Goal: Task Accomplishment & Management: Use online tool/utility

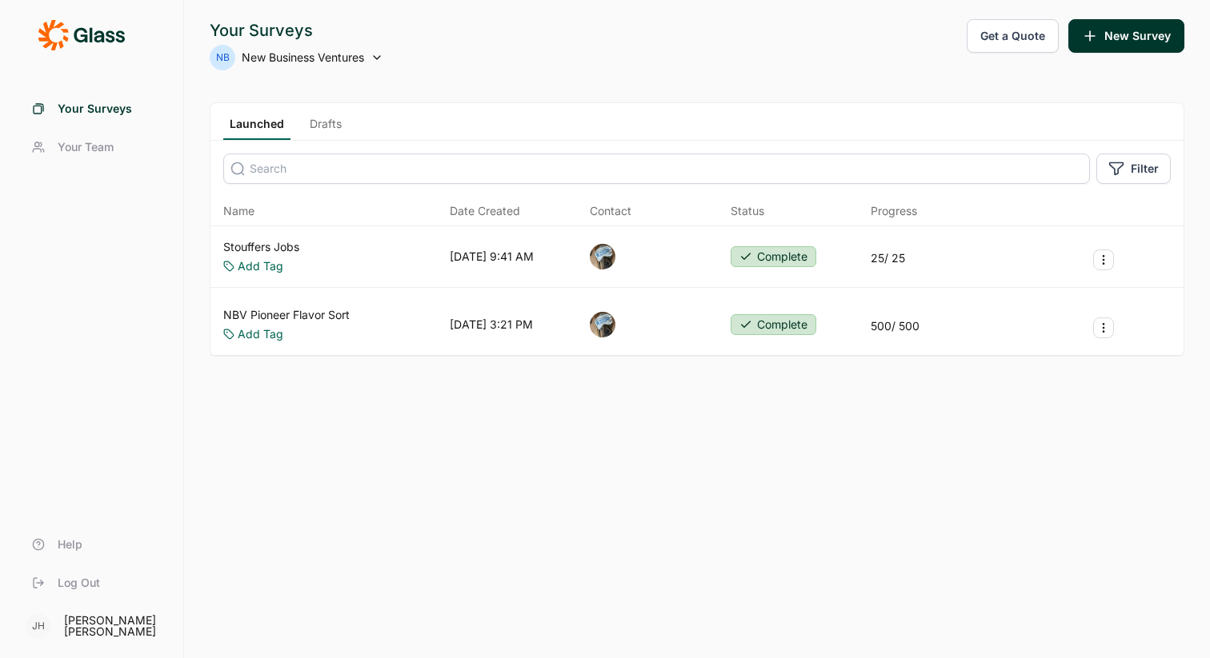
click at [373, 60] on icon at bounding box center [376, 57] width 13 height 13
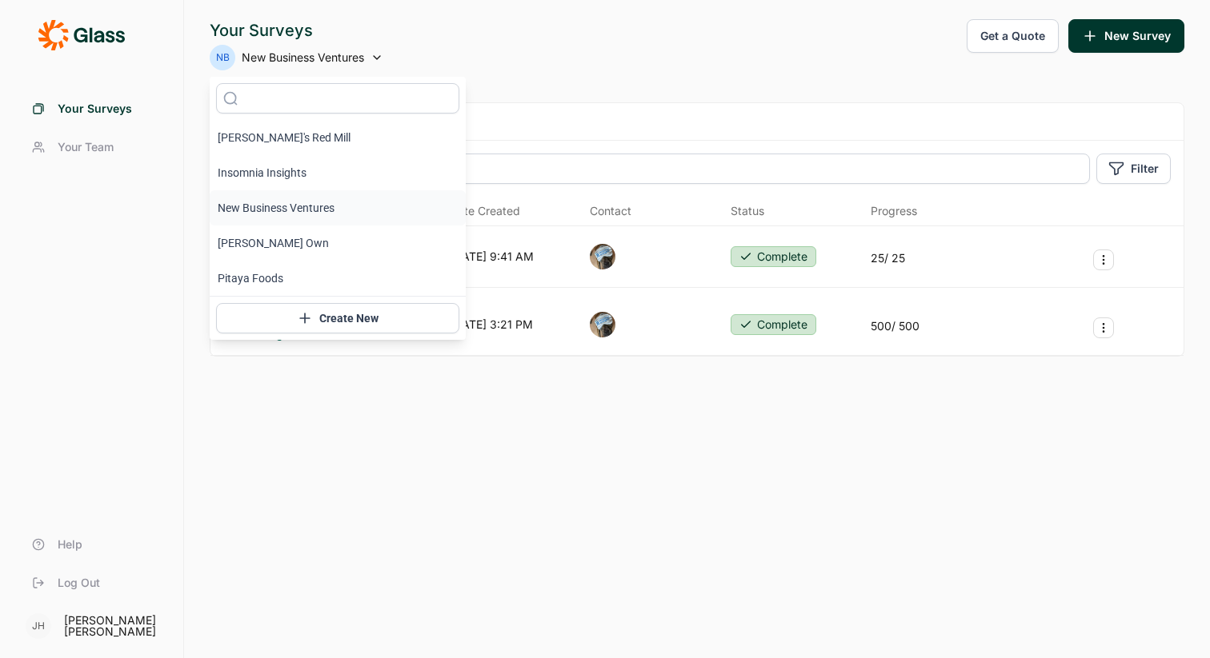
click at [279, 204] on li "New Business Ventures" at bounding box center [338, 207] width 256 height 35
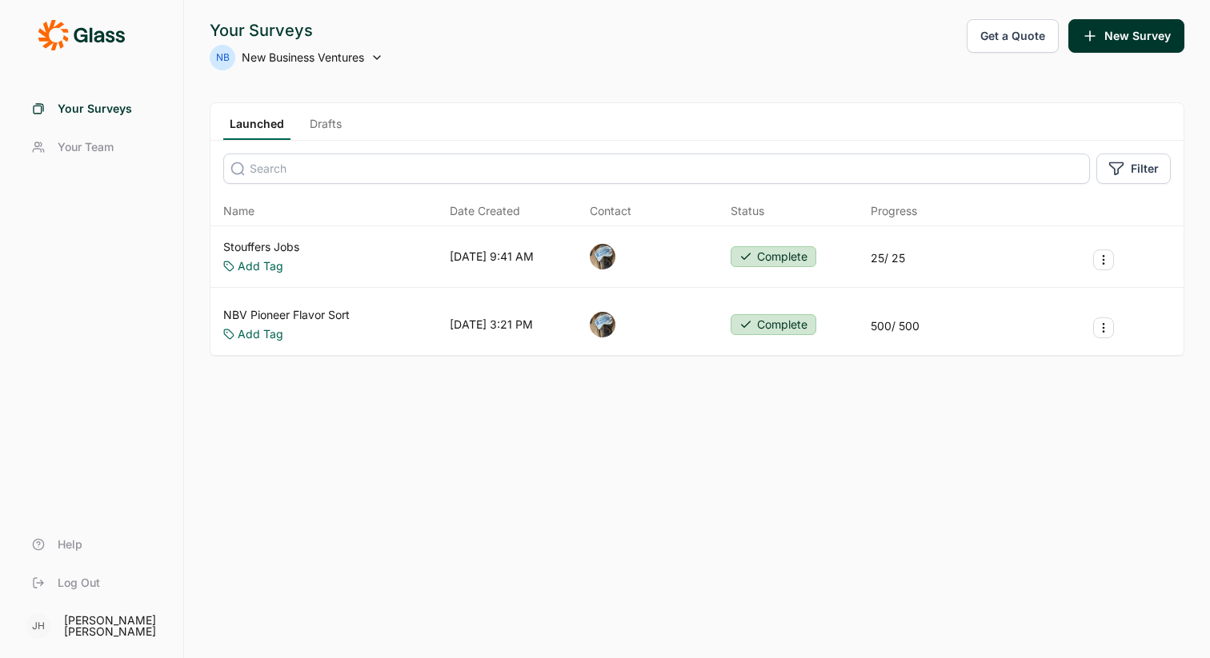
click at [262, 122] on link "Launched" at bounding box center [256, 128] width 67 height 24
click at [342, 124] on link "Drafts" at bounding box center [325, 128] width 45 height 24
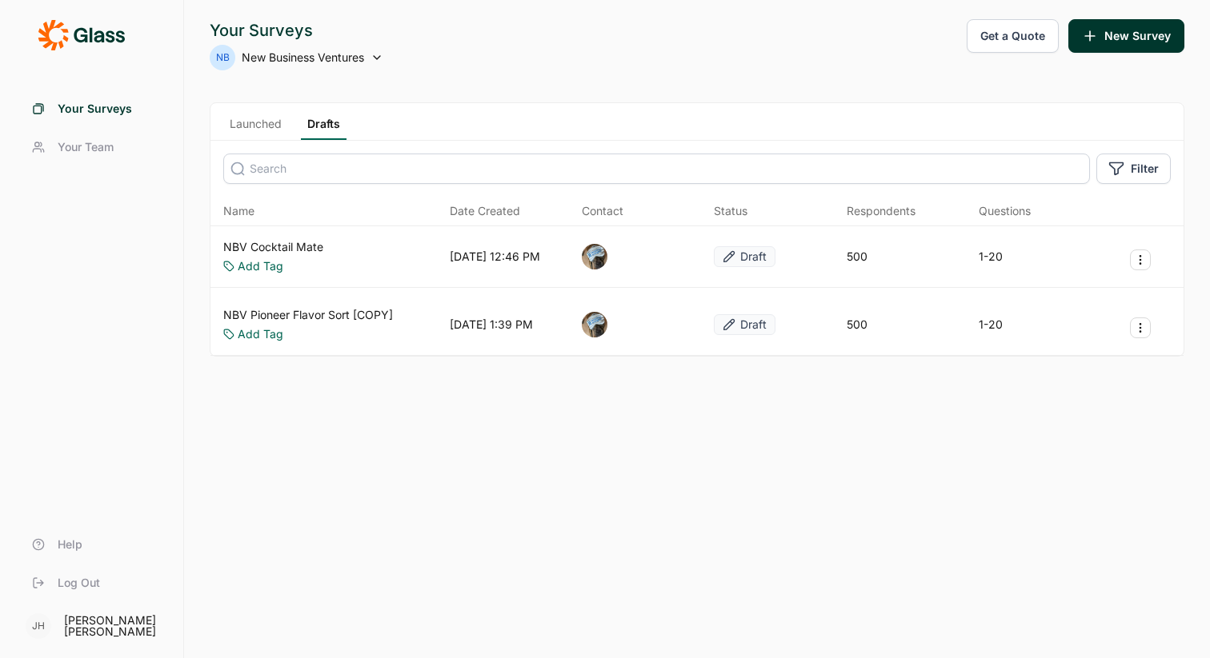
click at [274, 174] on input at bounding box center [656, 169] width 866 height 30
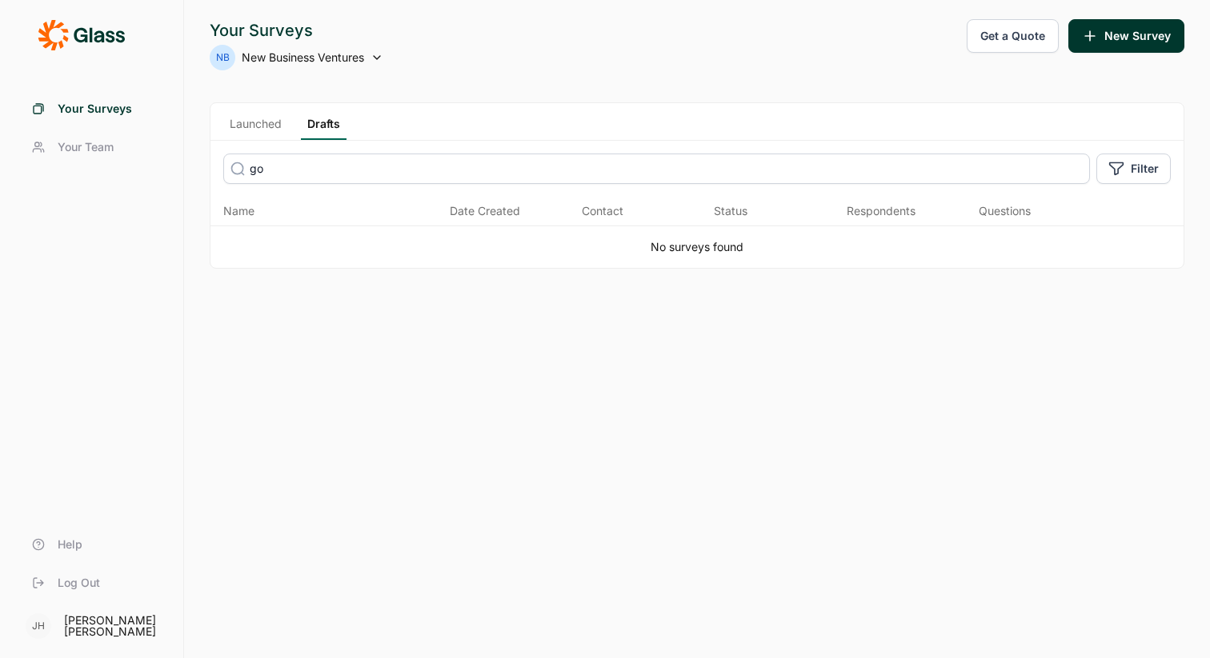
type input "g"
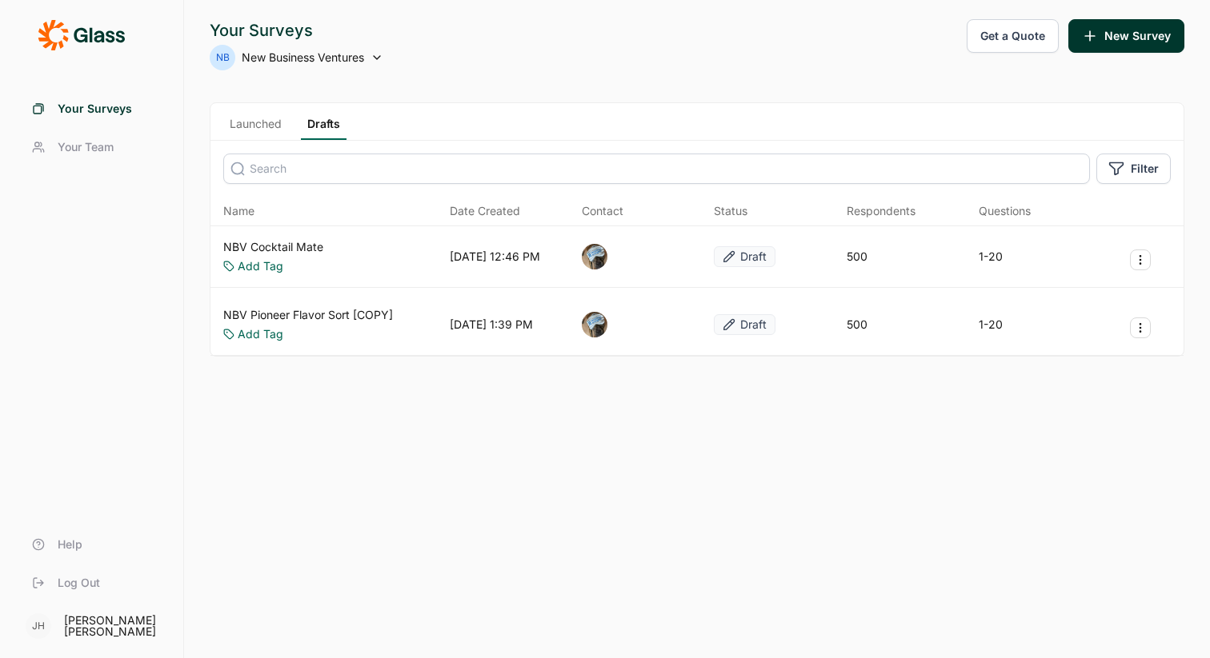
click at [378, 60] on icon at bounding box center [376, 57] width 13 height 13
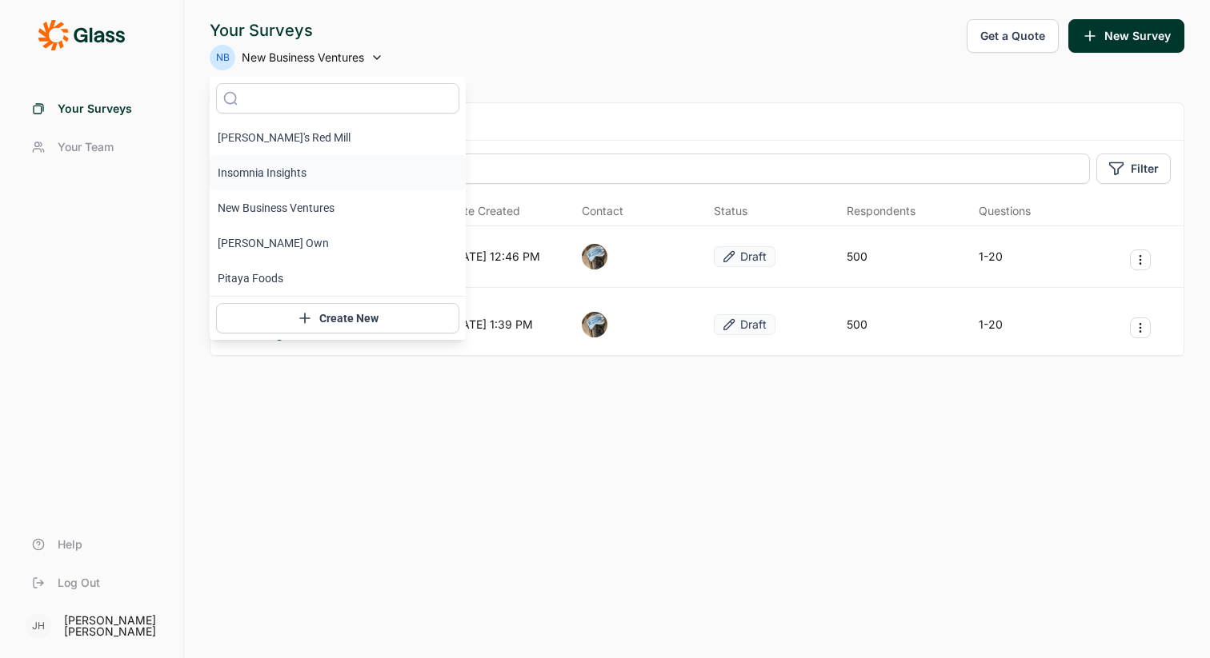
click at [283, 175] on li "Insomnia Insights" at bounding box center [338, 172] width 256 height 35
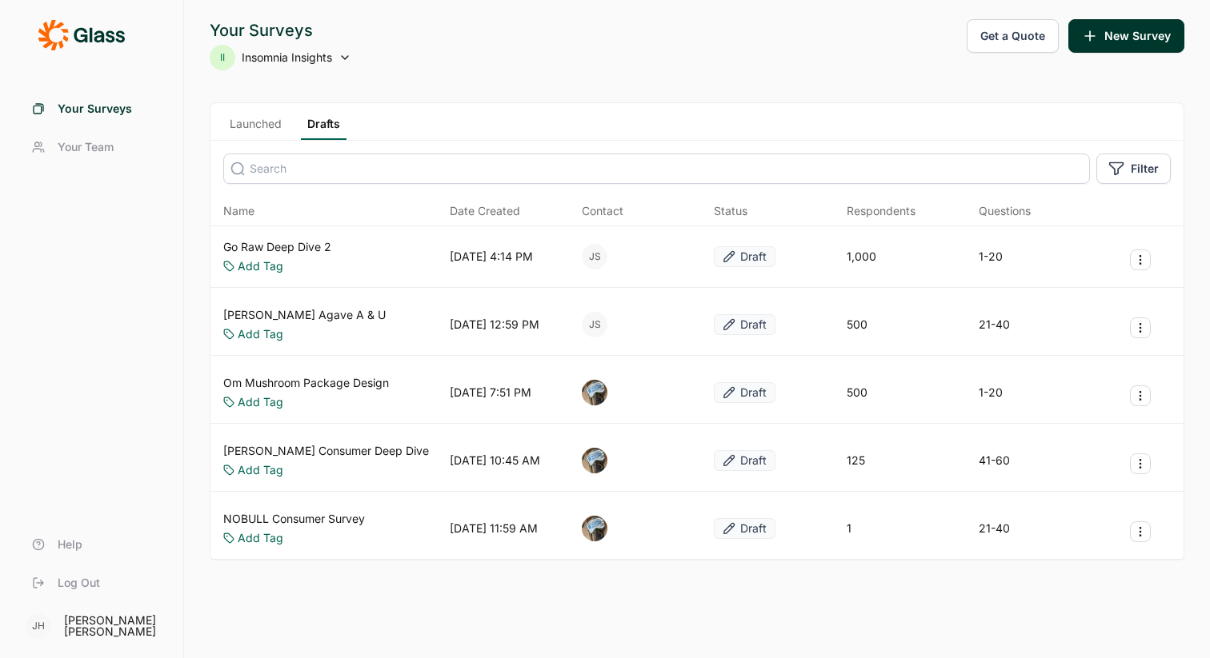
click at [290, 246] on link "Go Raw Deep Dive 2" at bounding box center [277, 247] width 108 height 16
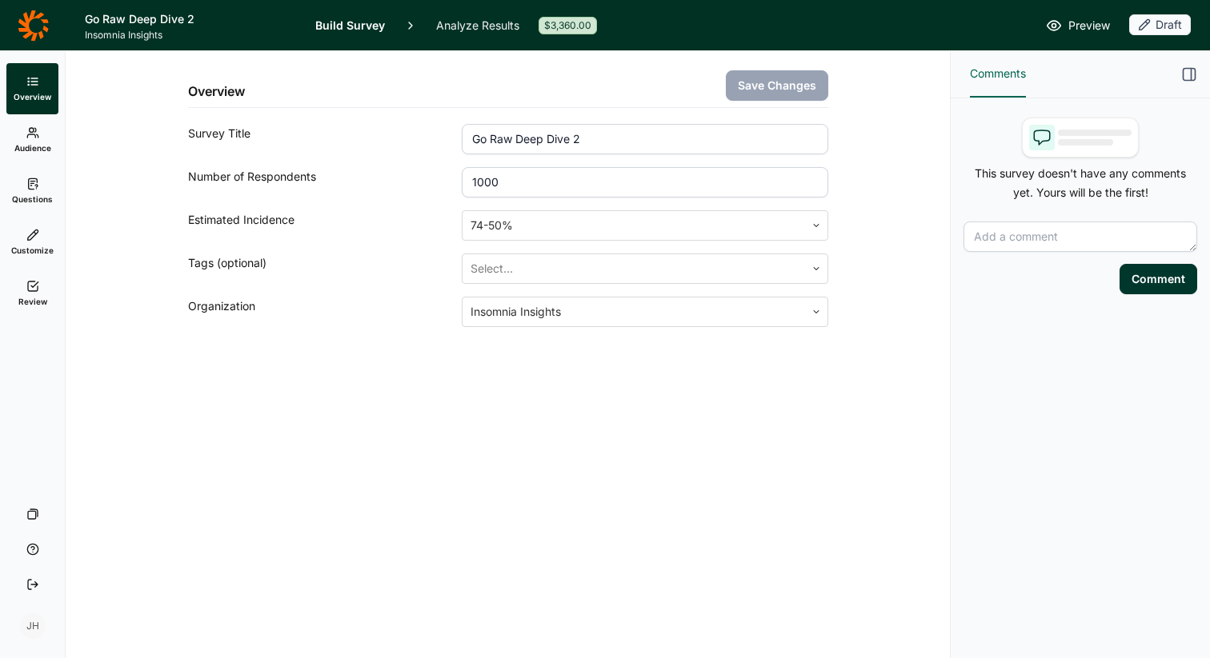
click at [31, 180] on icon at bounding box center [32, 184] width 13 height 13
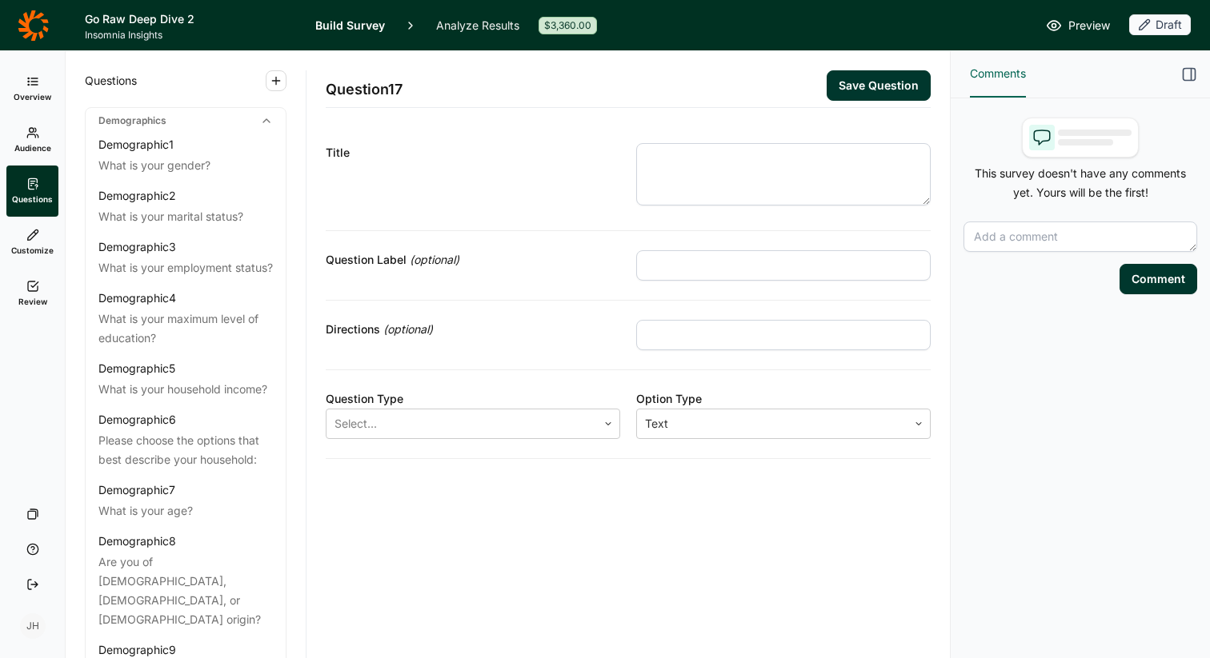
click at [37, 295] on link "Review" at bounding box center [32, 293] width 52 height 51
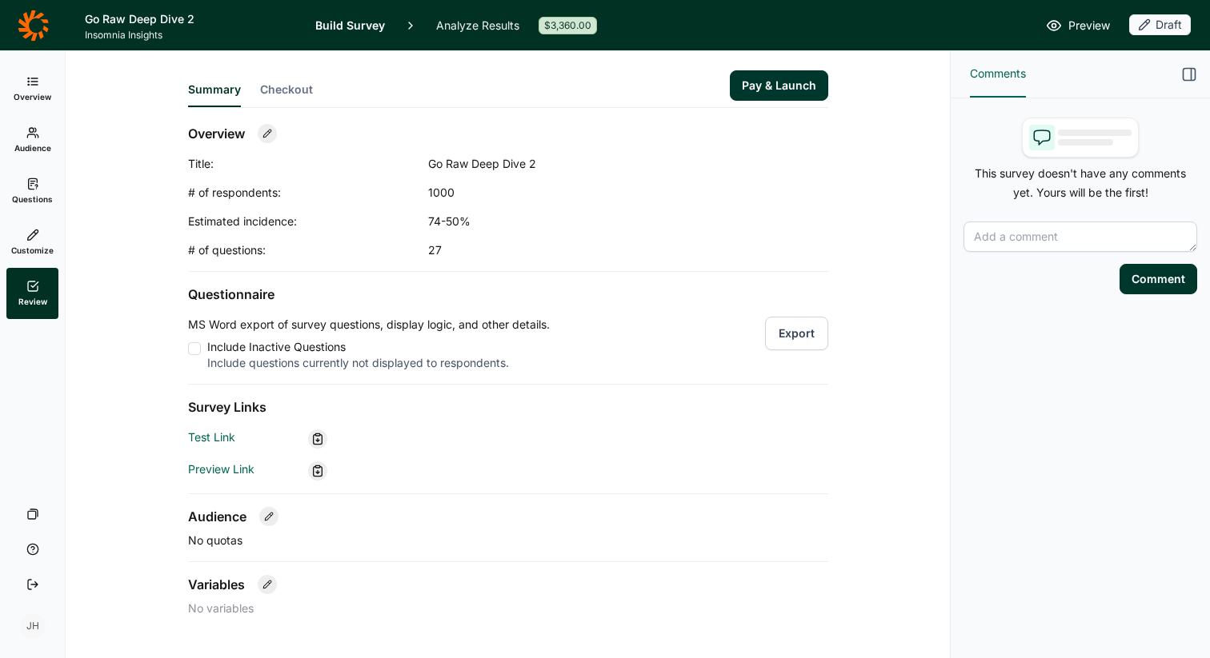
scroll to position [35, 0]
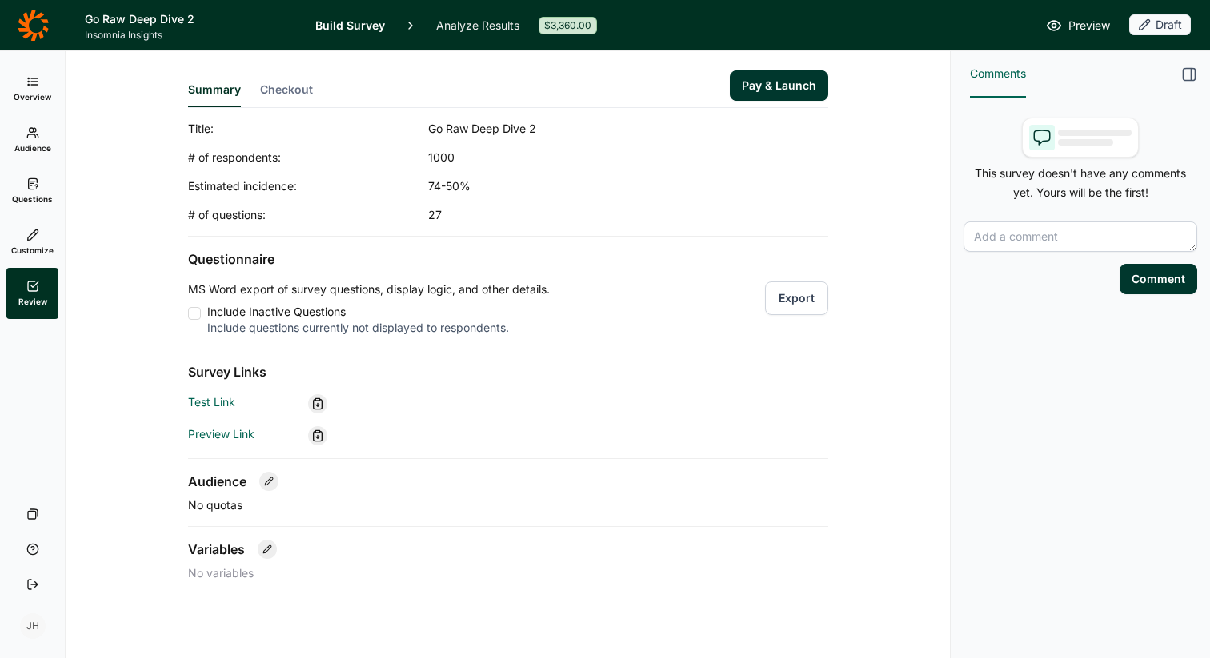
click at [798, 305] on button "Export" at bounding box center [796, 299] width 63 height 34
